Goal: Information Seeking & Learning: Compare options

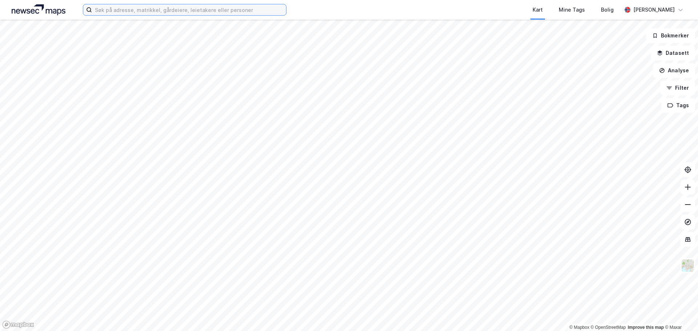
click at [234, 9] on input at bounding box center [189, 9] width 194 height 11
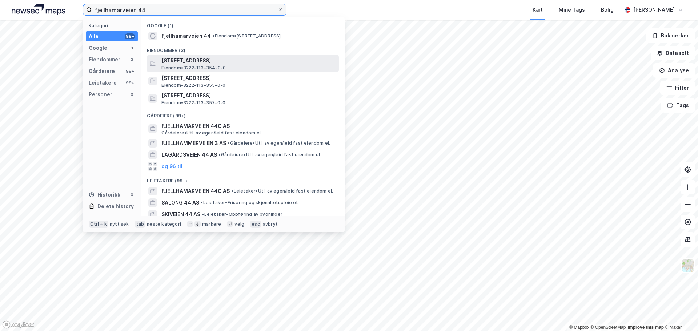
type input "fjellhamarveien 44"
click at [204, 65] on span "Eiendom • 3222-113-354-0-0" at bounding box center [193, 68] width 64 height 6
